Goal: Navigation & Orientation: Find specific page/section

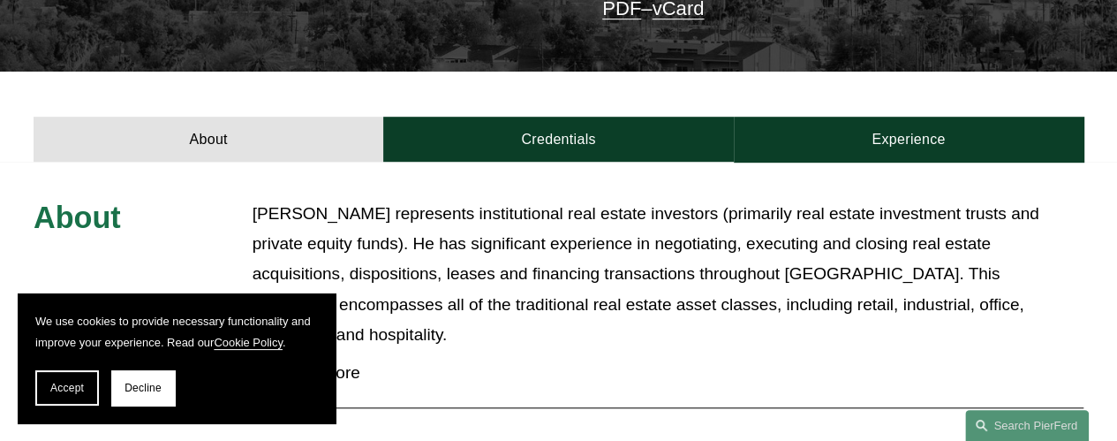
scroll to position [442, 0]
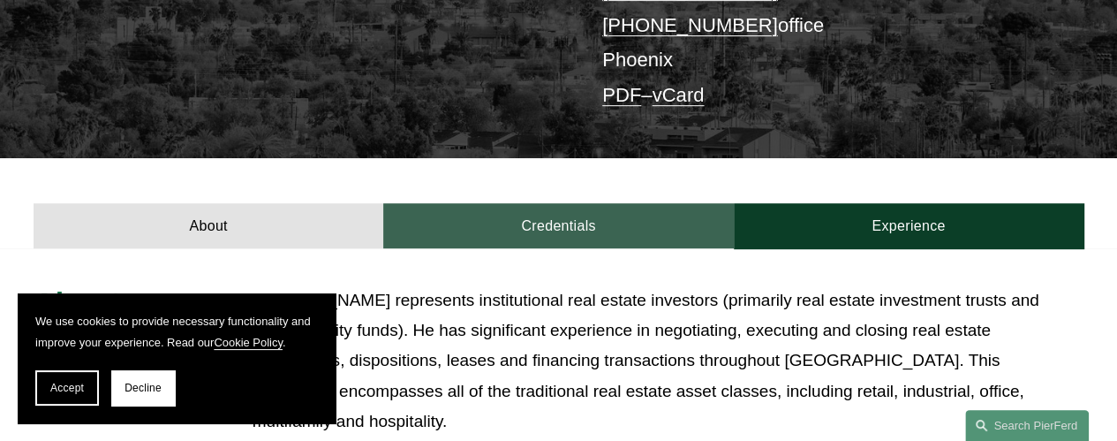
click at [542, 203] on link "Credentials" at bounding box center [558, 225] width 350 height 45
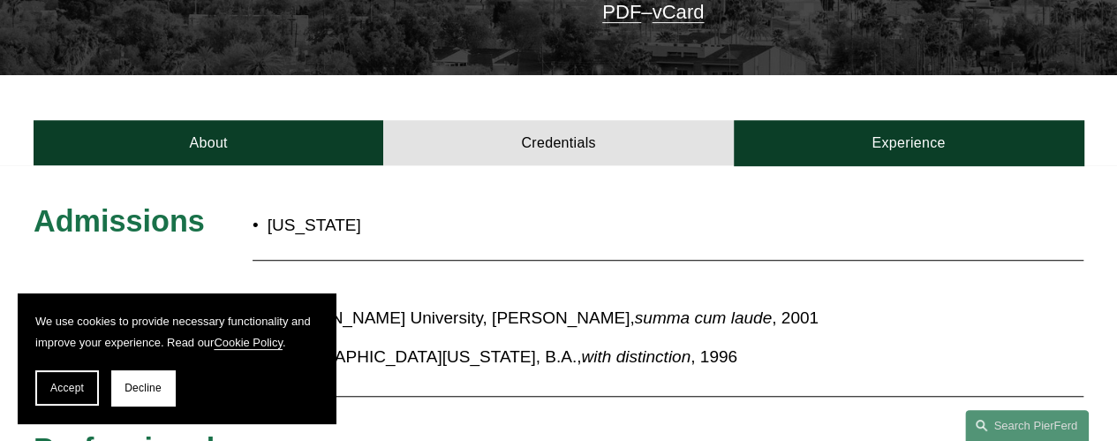
scroll to position [618, 0]
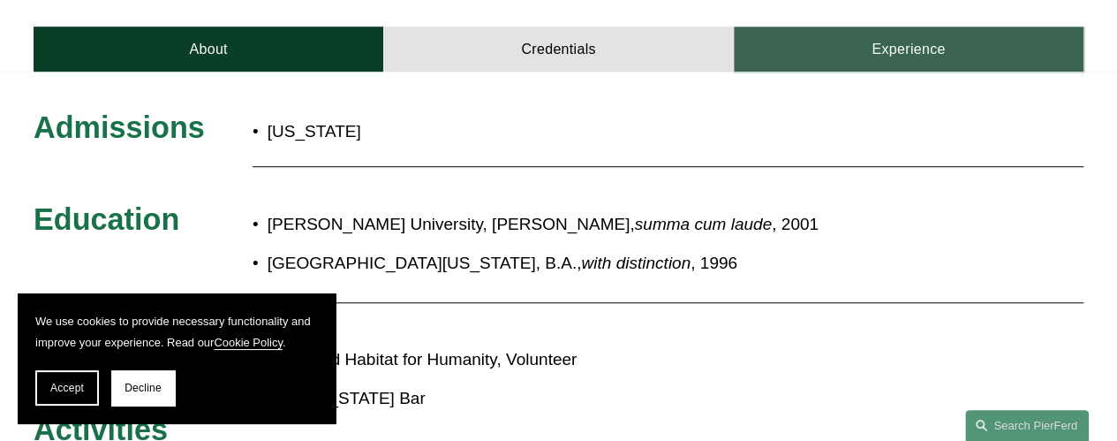
click at [882, 27] on link "Experience" at bounding box center [909, 49] width 350 height 45
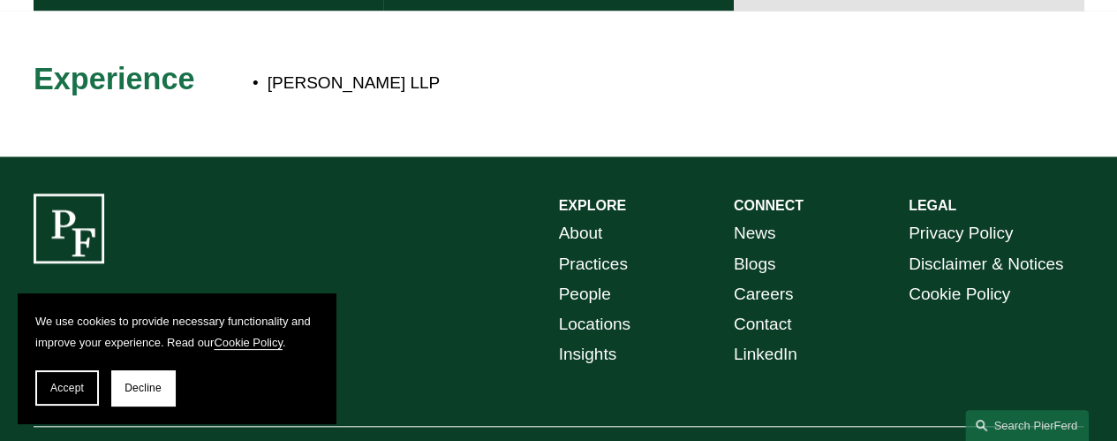
scroll to position [707, 0]
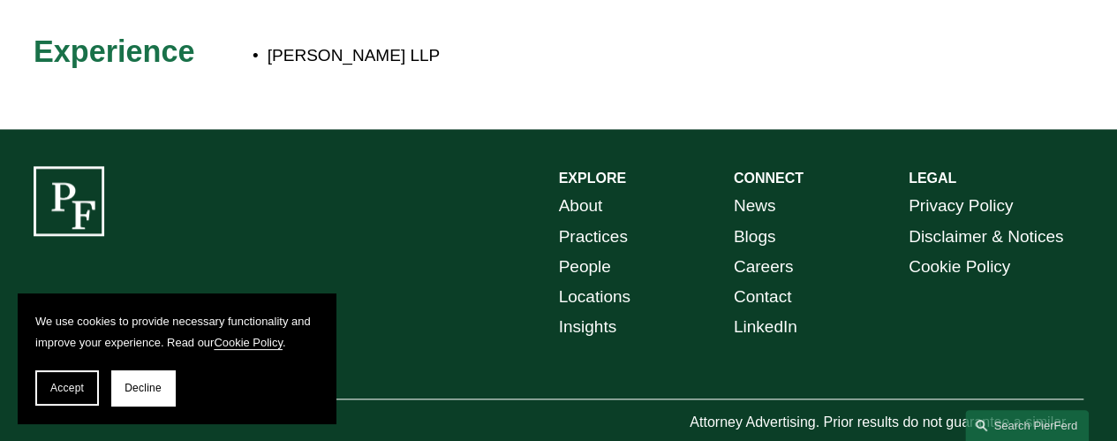
click at [587, 191] on link "About" at bounding box center [581, 206] width 44 height 30
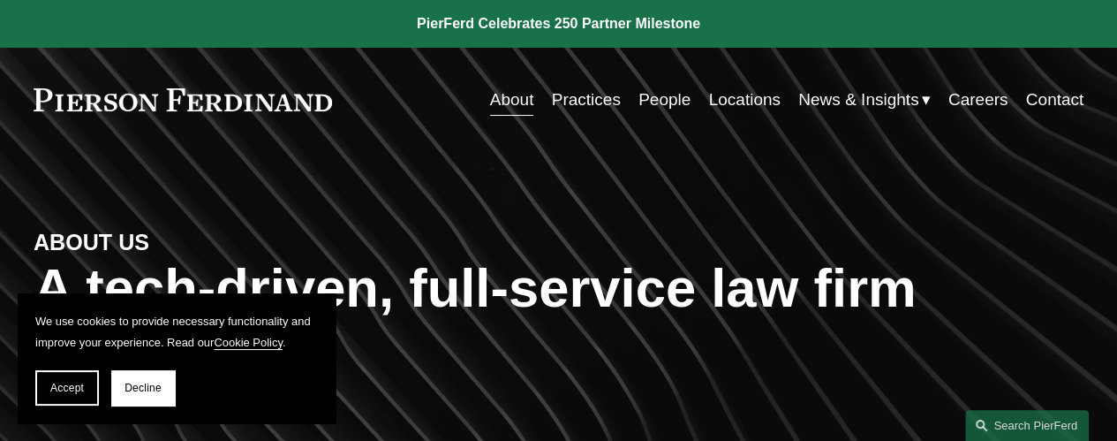
click at [578, 107] on link "Practices" at bounding box center [586, 100] width 69 height 34
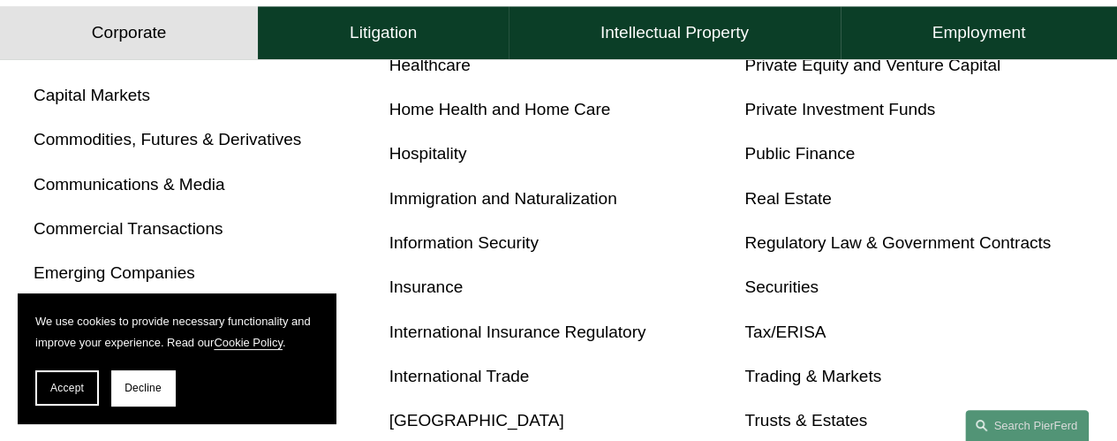
scroll to position [883, 0]
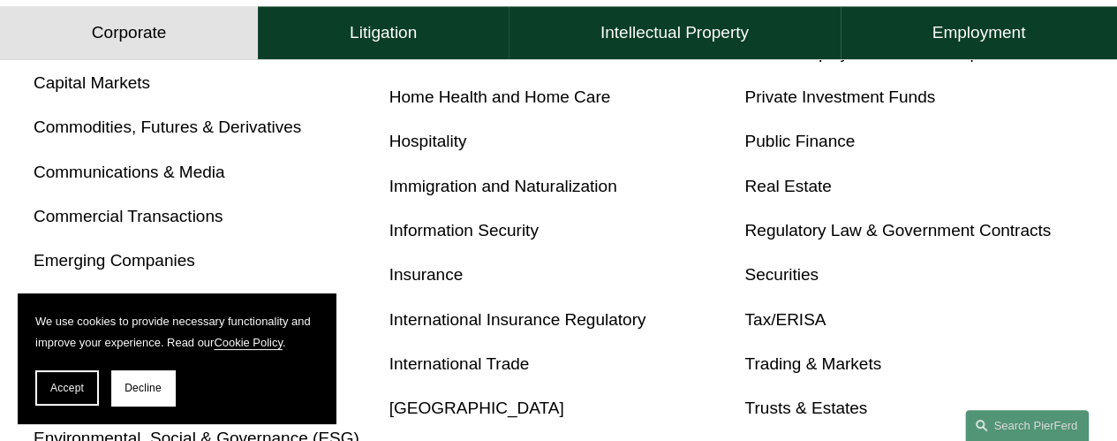
click at [129, 89] on link "Capital Markets" at bounding box center [92, 82] width 117 height 19
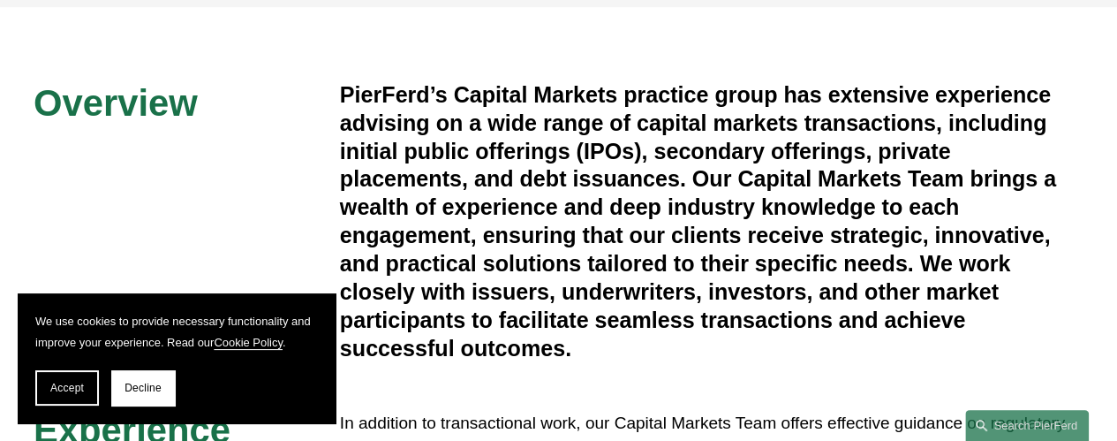
scroll to position [442, 0]
